Goal: Find specific page/section: Find specific page/section

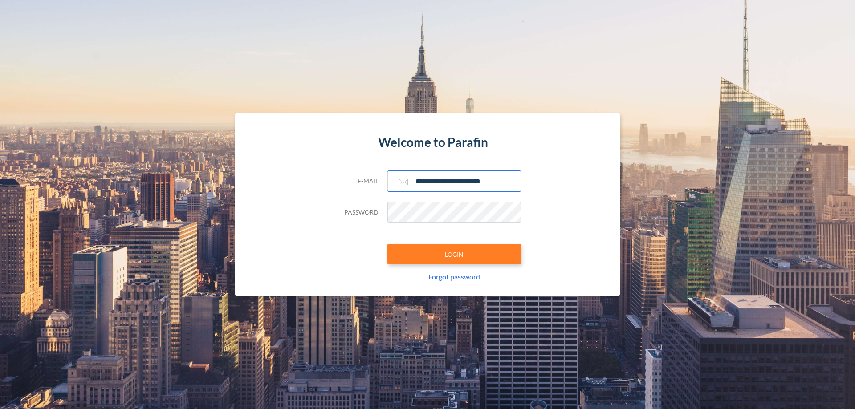
type input "**********"
click at [454, 254] on button "LOGIN" at bounding box center [454, 254] width 134 height 20
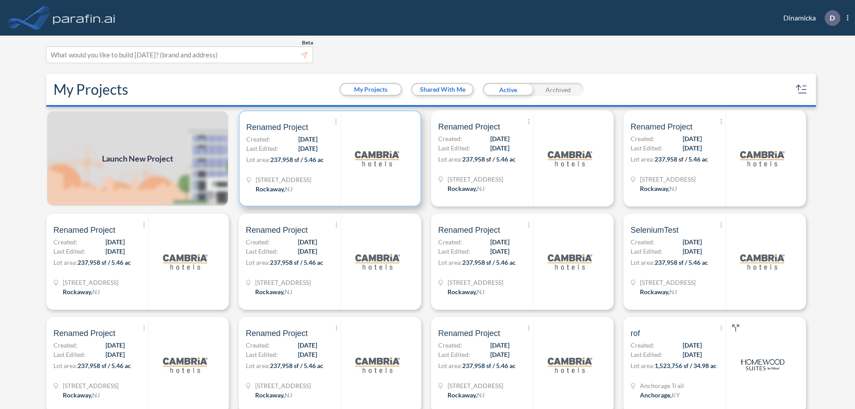
scroll to position [2, 0]
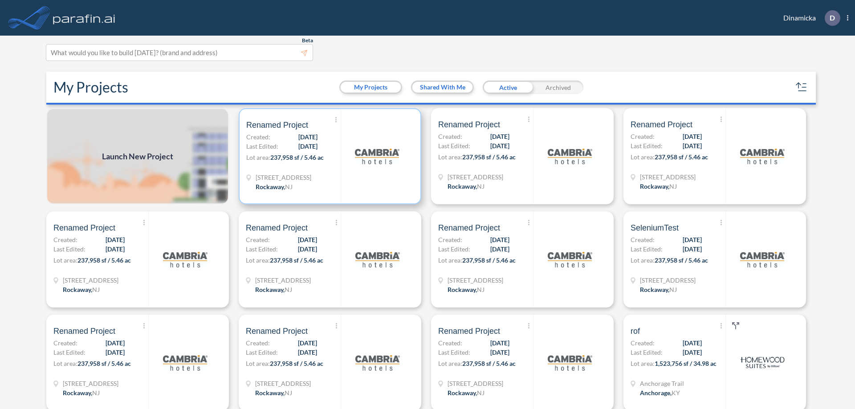
click at [328, 156] on p "Lot area: 237,958 sf / 5.46 ac" at bounding box center [293, 159] width 94 height 13
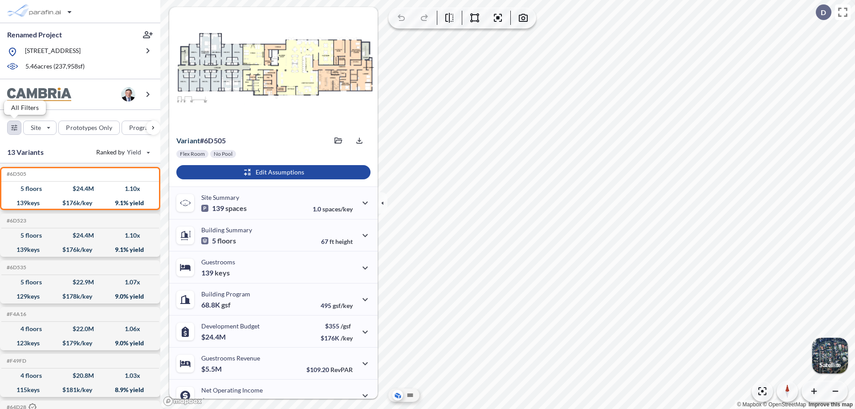
click at [14, 127] on div "button" at bounding box center [14, 127] width 13 height 13
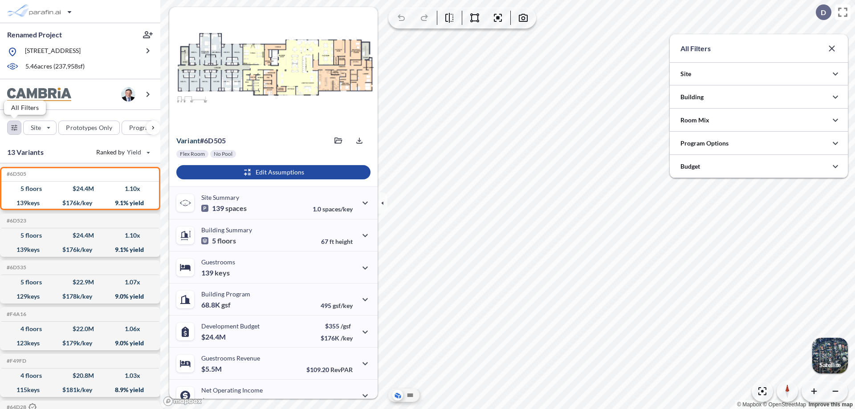
scroll to position [445272, 445093]
click at [835, 97] on icon "button" at bounding box center [835, 97] width 11 height 11
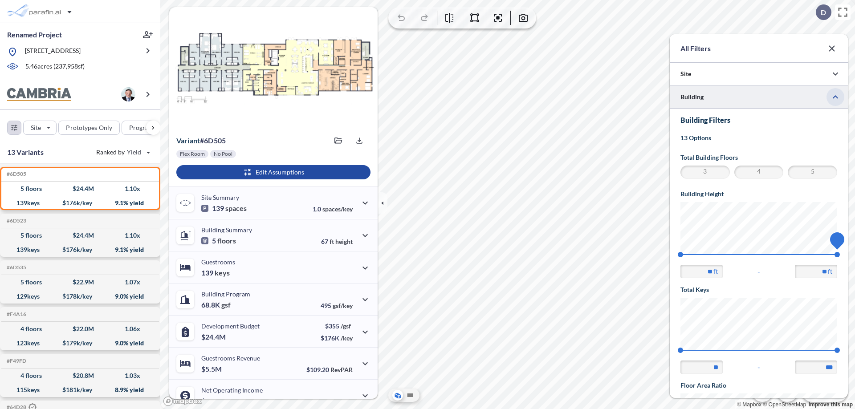
scroll to position [155, 0]
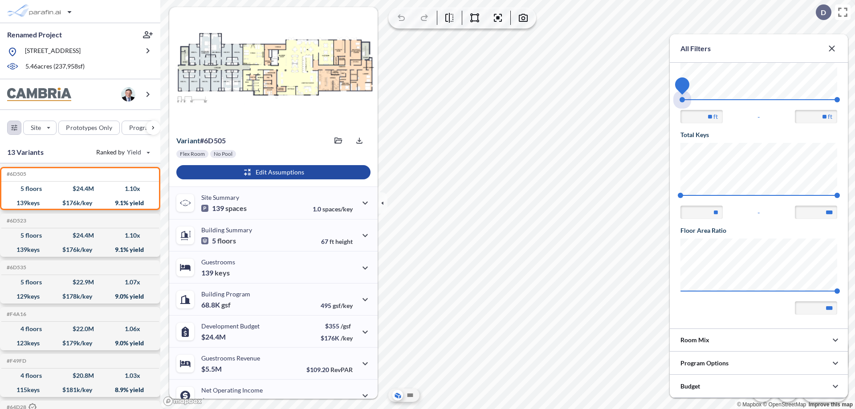
drag, startPoint x: 680, startPoint y: 100, endPoint x: 837, endPoint y: 100, distance: 156.7
click at [837, 100] on span "45 67.56" at bounding box center [758, 102] width 157 height 7
type input "**"
